Goal: Book appointment/travel/reservation

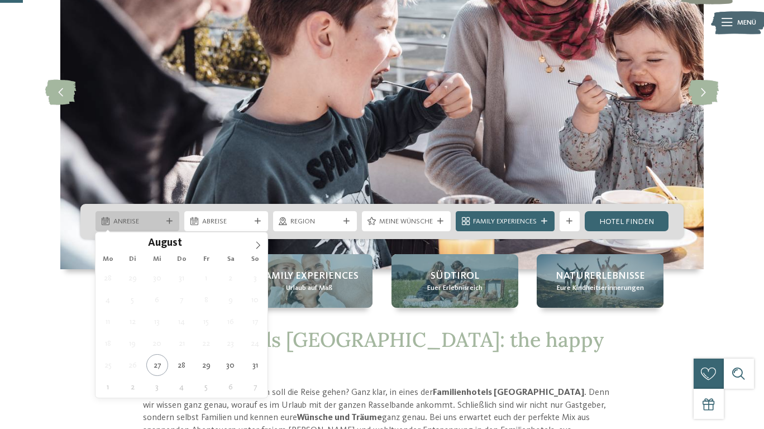
click at [164, 226] on div "Anreise" at bounding box center [138, 221] width 84 height 20
click at [256, 248] on icon at bounding box center [258, 245] width 8 height 8
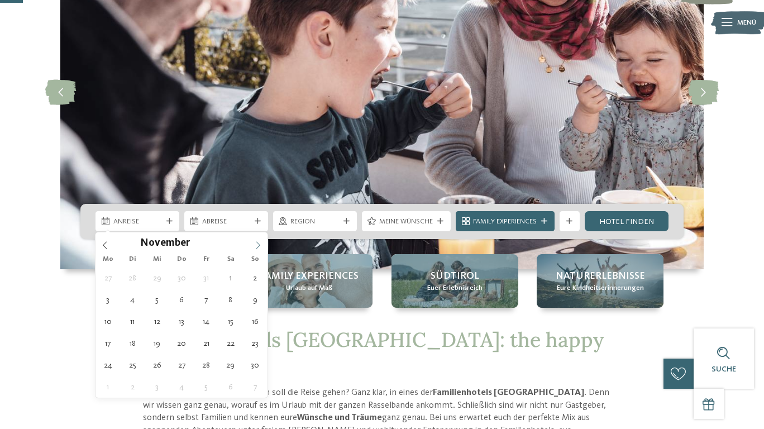
click at [256, 248] on icon at bounding box center [258, 245] width 8 height 8
type div "27.12.2025"
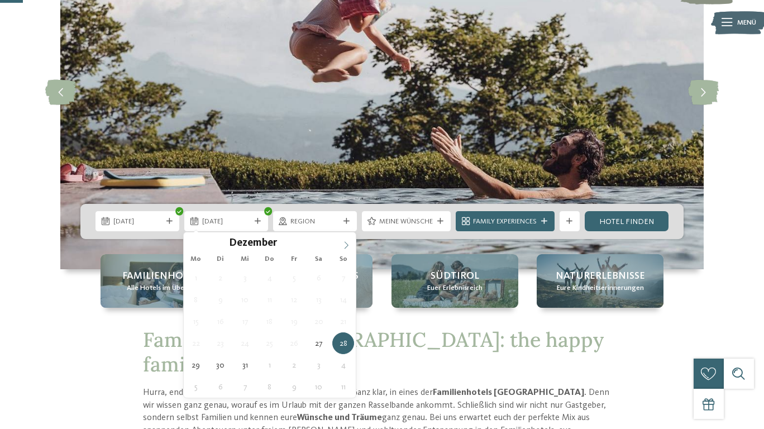
type input "****"
click at [345, 246] on icon at bounding box center [346, 245] width 8 height 8
type div "[DATE]"
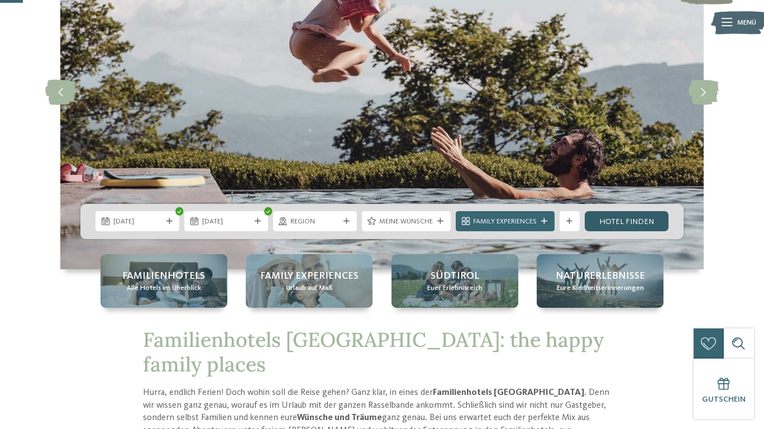
click at [615, 222] on link "Hotel finden" at bounding box center [627, 221] width 84 height 20
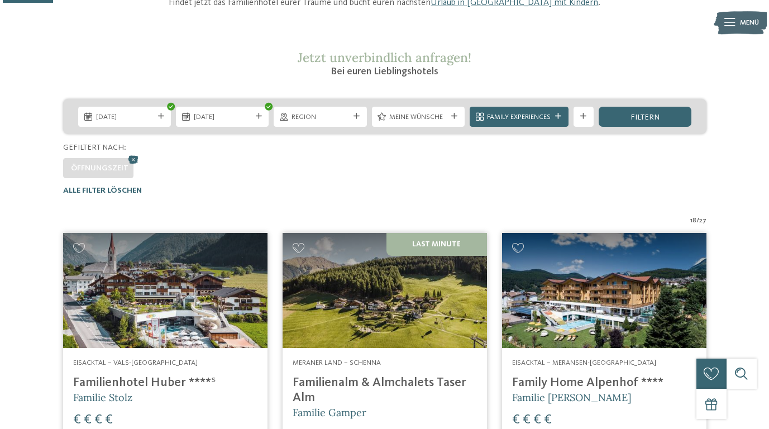
scroll to position [159, 0]
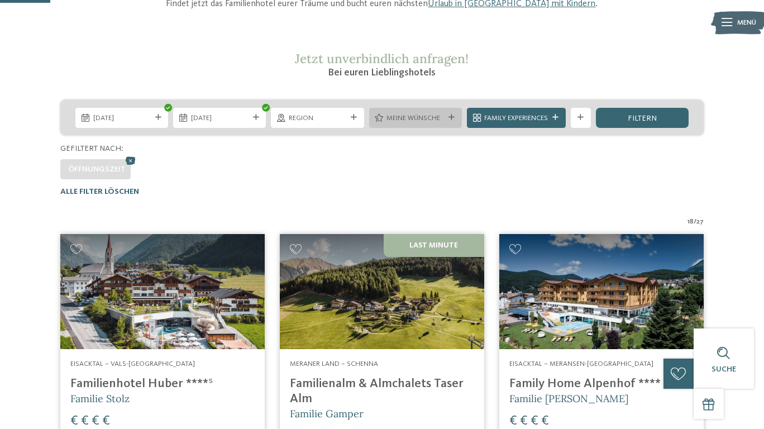
click at [450, 115] on icon at bounding box center [452, 118] width 6 height 6
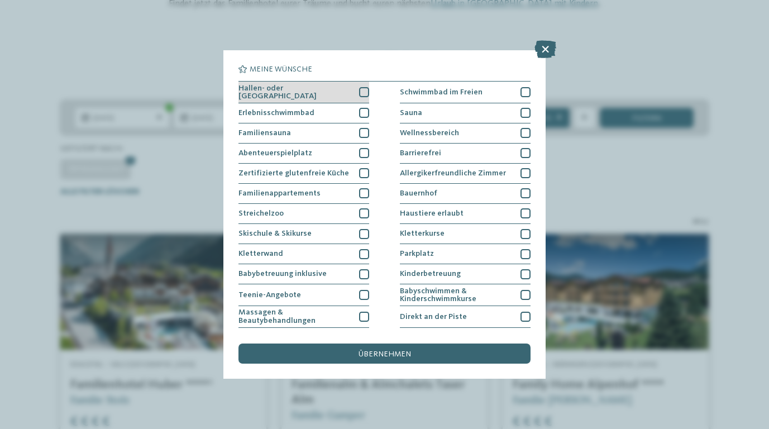
click at [367, 91] on div at bounding box center [364, 92] width 10 height 10
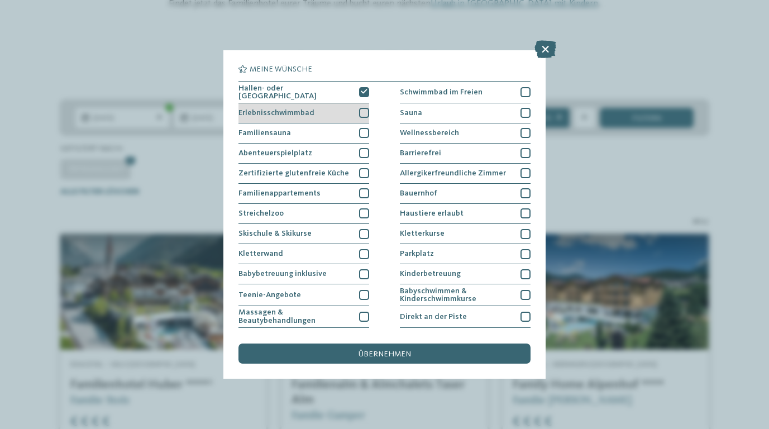
click at [365, 113] on div at bounding box center [364, 113] width 10 height 10
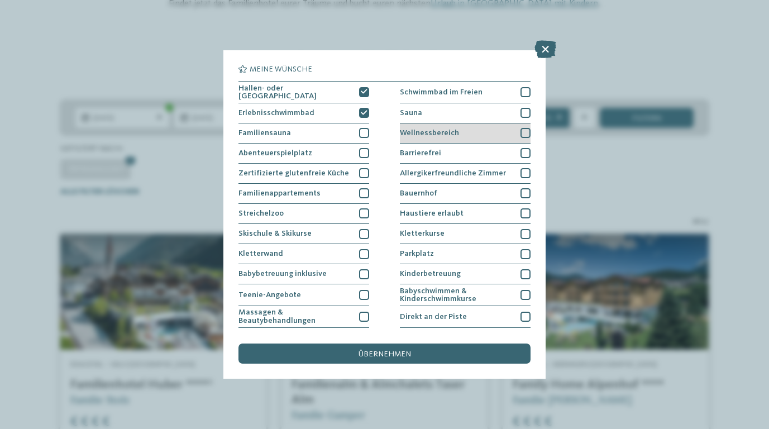
click at [527, 132] on div at bounding box center [526, 133] width 10 height 10
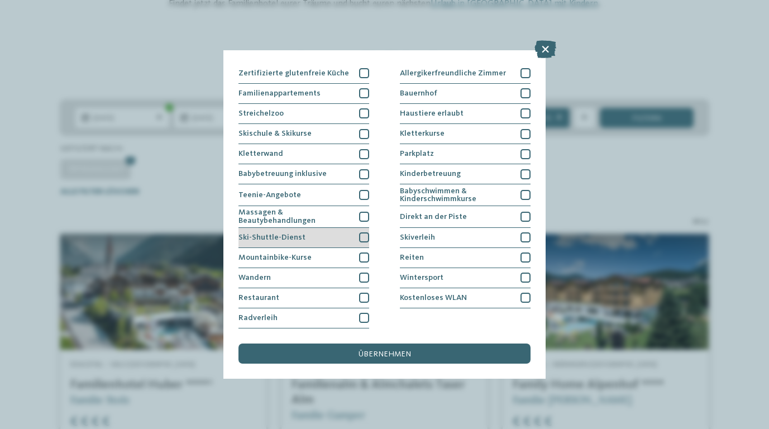
scroll to position [192, 0]
click at [363, 232] on div at bounding box center [364, 237] width 10 height 10
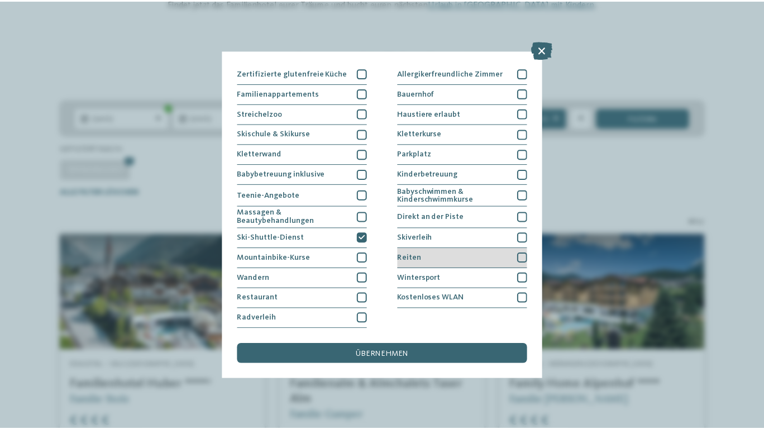
scroll to position [198, 0]
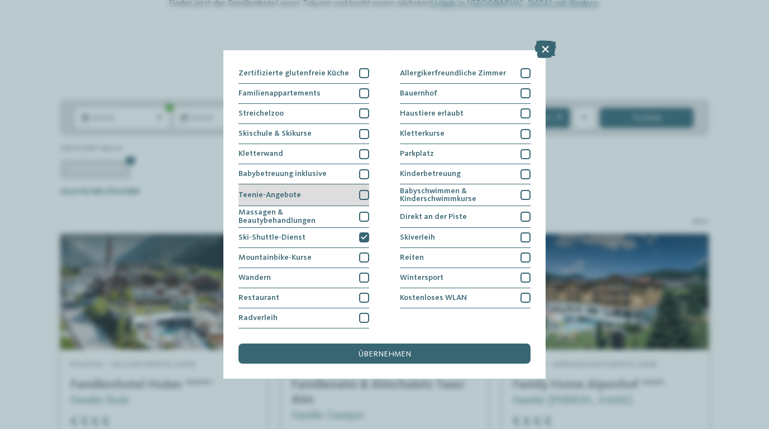
click at [365, 190] on div at bounding box center [364, 195] width 10 height 10
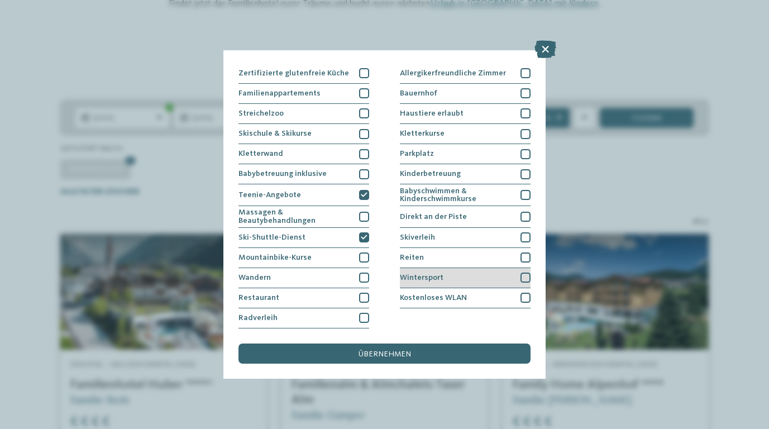
click at [524, 273] on div at bounding box center [526, 278] width 10 height 10
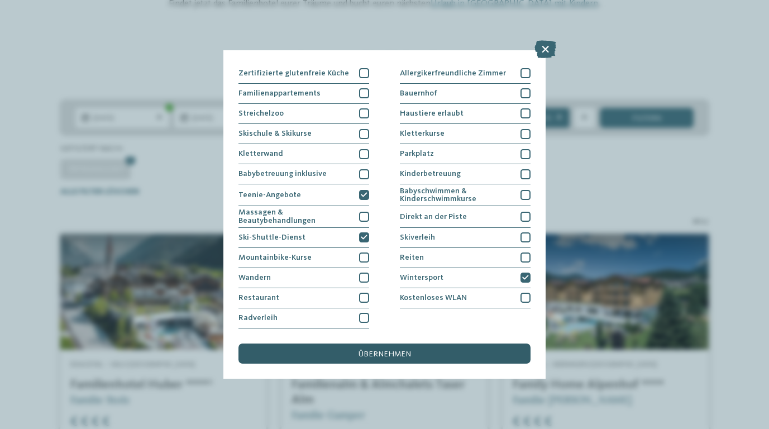
click at [426, 344] on div "übernehmen" at bounding box center [385, 354] width 292 height 20
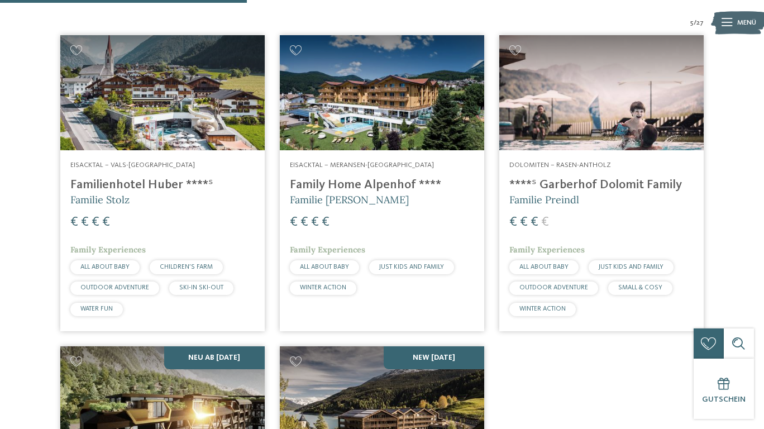
scroll to position [353, 0]
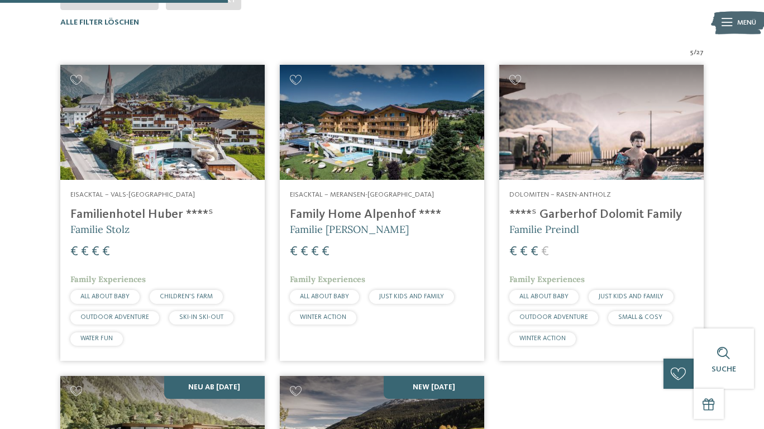
click at [161, 212] on h4 "Familienhotel Huber ****ˢ" at bounding box center [162, 214] width 184 height 15
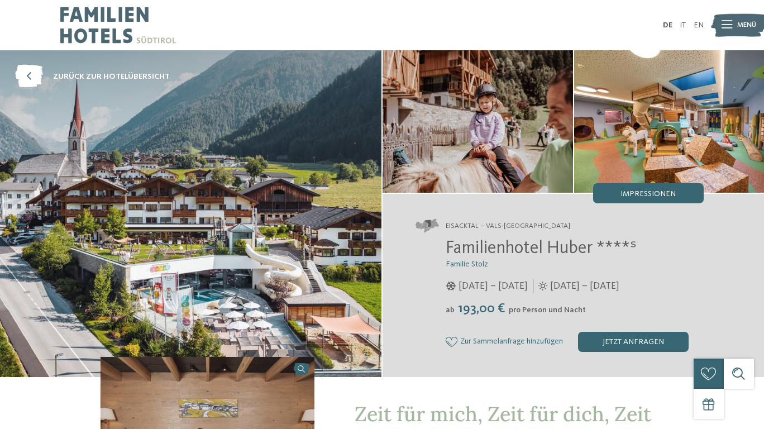
click at [725, 30] on div at bounding box center [727, 25] width 11 height 25
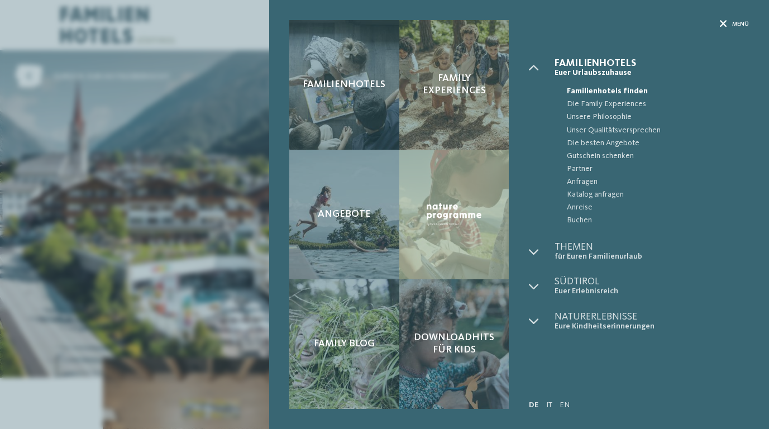
click at [738, 27] on span "Menü" at bounding box center [740, 24] width 17 height 8
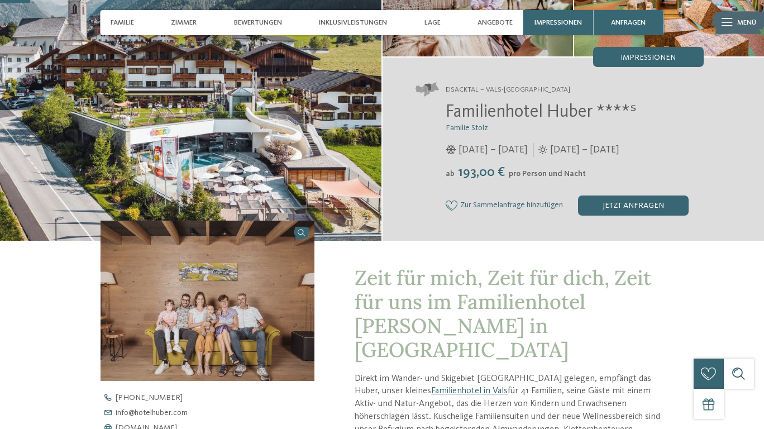
scroll to position [144, 0]
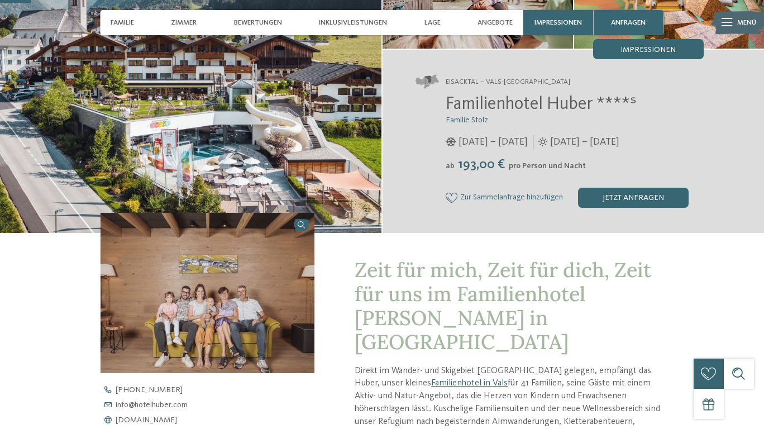
click at [528, 142] on span "05.12.2025 – 12.04.2026" at bounding box center [493, 142] width 69 height 14
click at [469, 117] on span "Familie Stolz" at bounding box center [467, 120] width 42 height 8
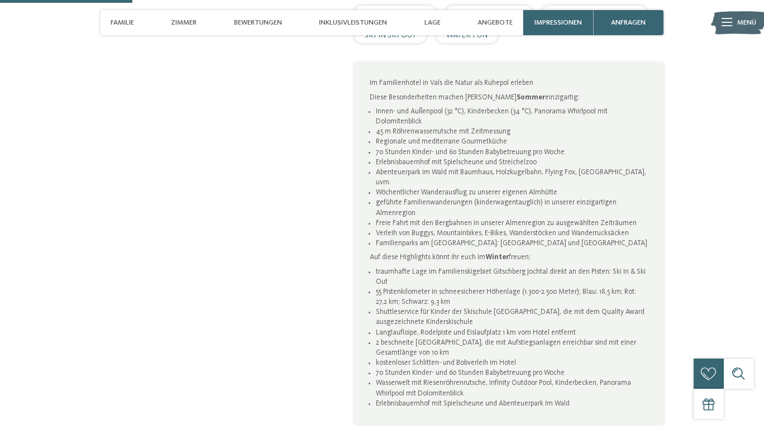
scroll to position [636, 0]
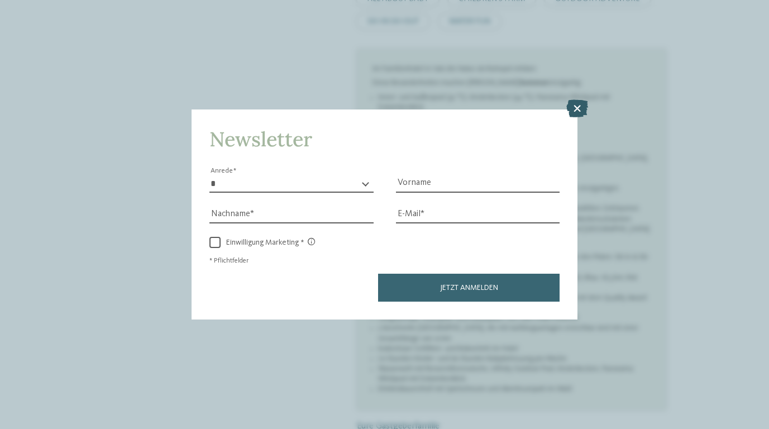
click at [578, 100] on icon at bounding box center [578, 109] width 22 height 18
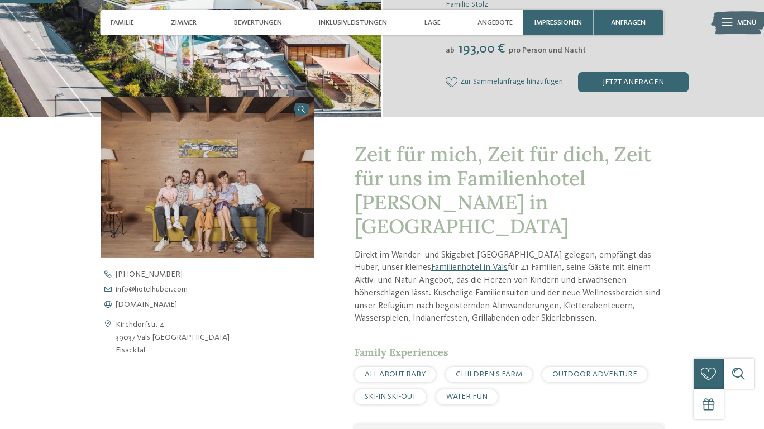
scroll to position [249, 0]
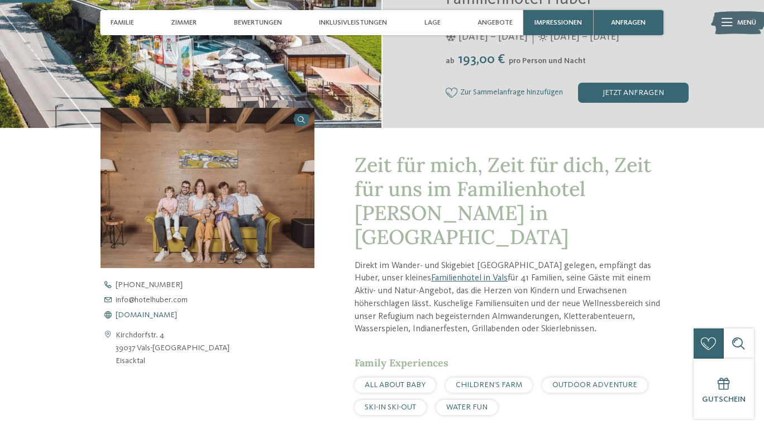
click at [154, 311] on span "www.hotelhuber.com" at bounding box center [146, 315] width 61 height 8
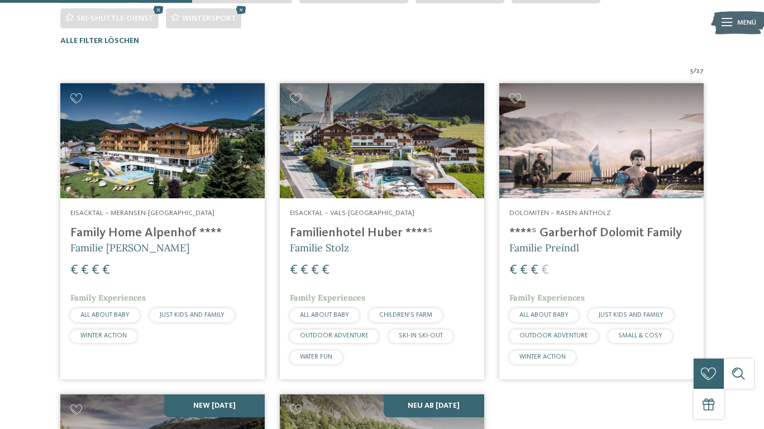
scroll to position [347, 0]
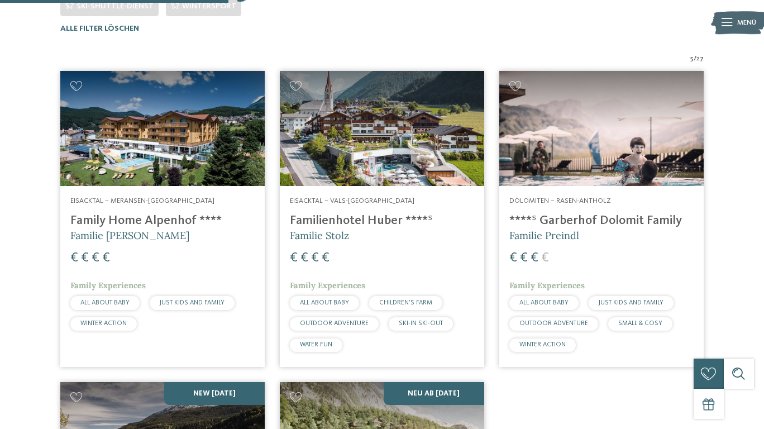
click at [178, 216] on h4 "Family Home Alpenhof ****" at bounding box center [162, 220] width 184 height 15
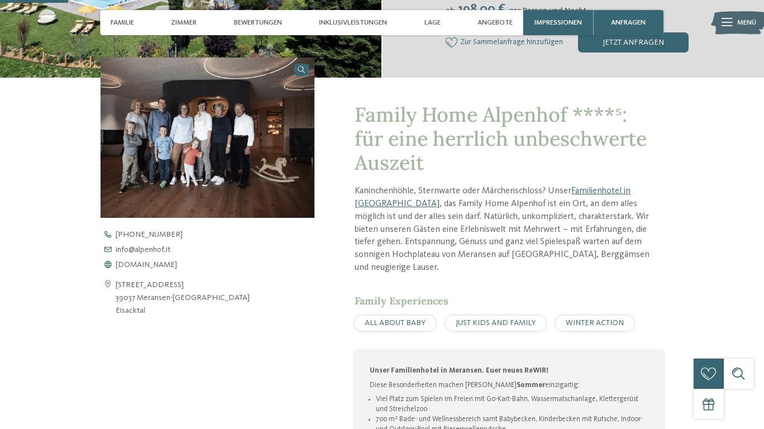
scroll to position [300, 0]
click at [143, 260] on span "[DOMAIN_NAME]" at bounding box center [146, 264] width 61 height 8
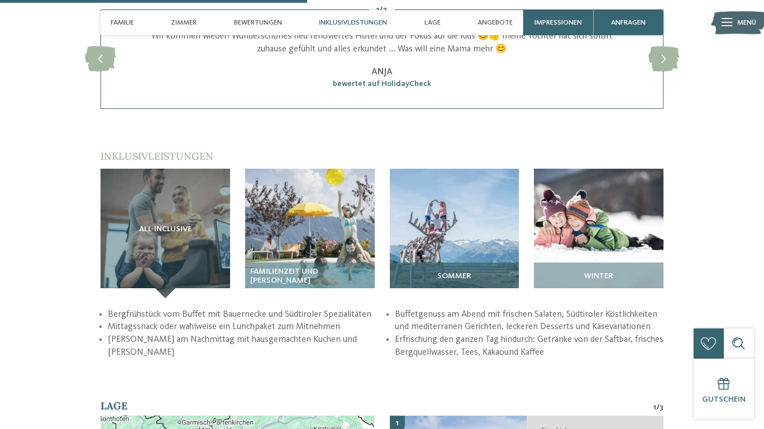
scroll to position [1360, 0]
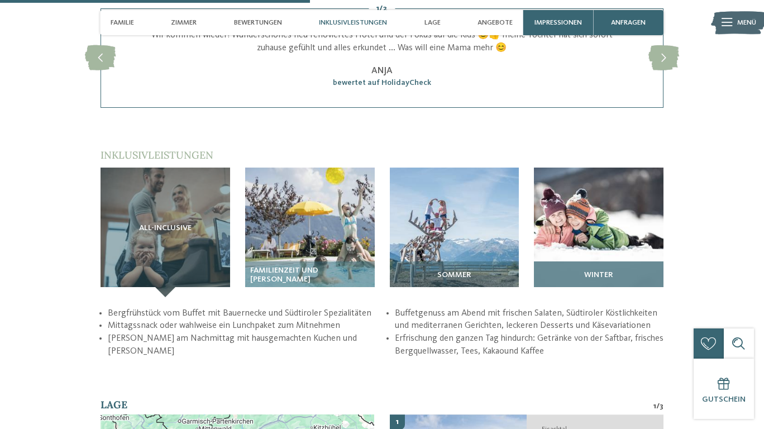
click at [597, 271] on span "Winter" at bounding box center [598, 275] width 29 height 9
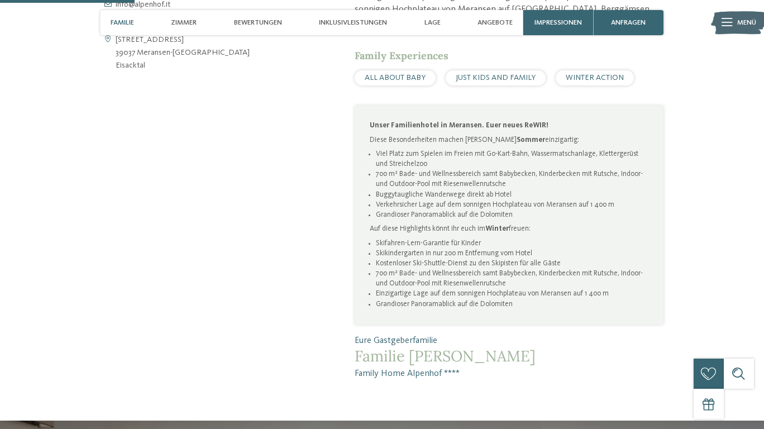
scroll to position [492, 0]
